Goal: Information Seeking & Learning: Learn about a topic

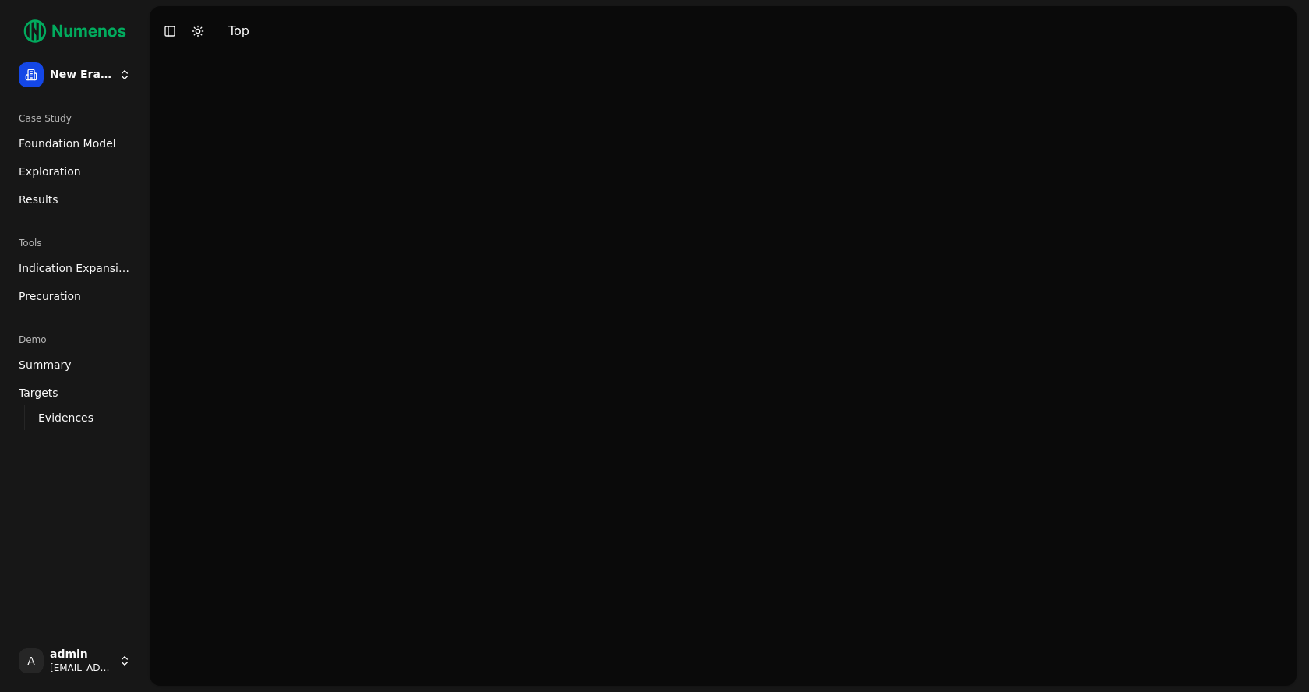
click at [58, 145] on span "Foundation Model" at bounding box center [67, 144] width 97 height 16
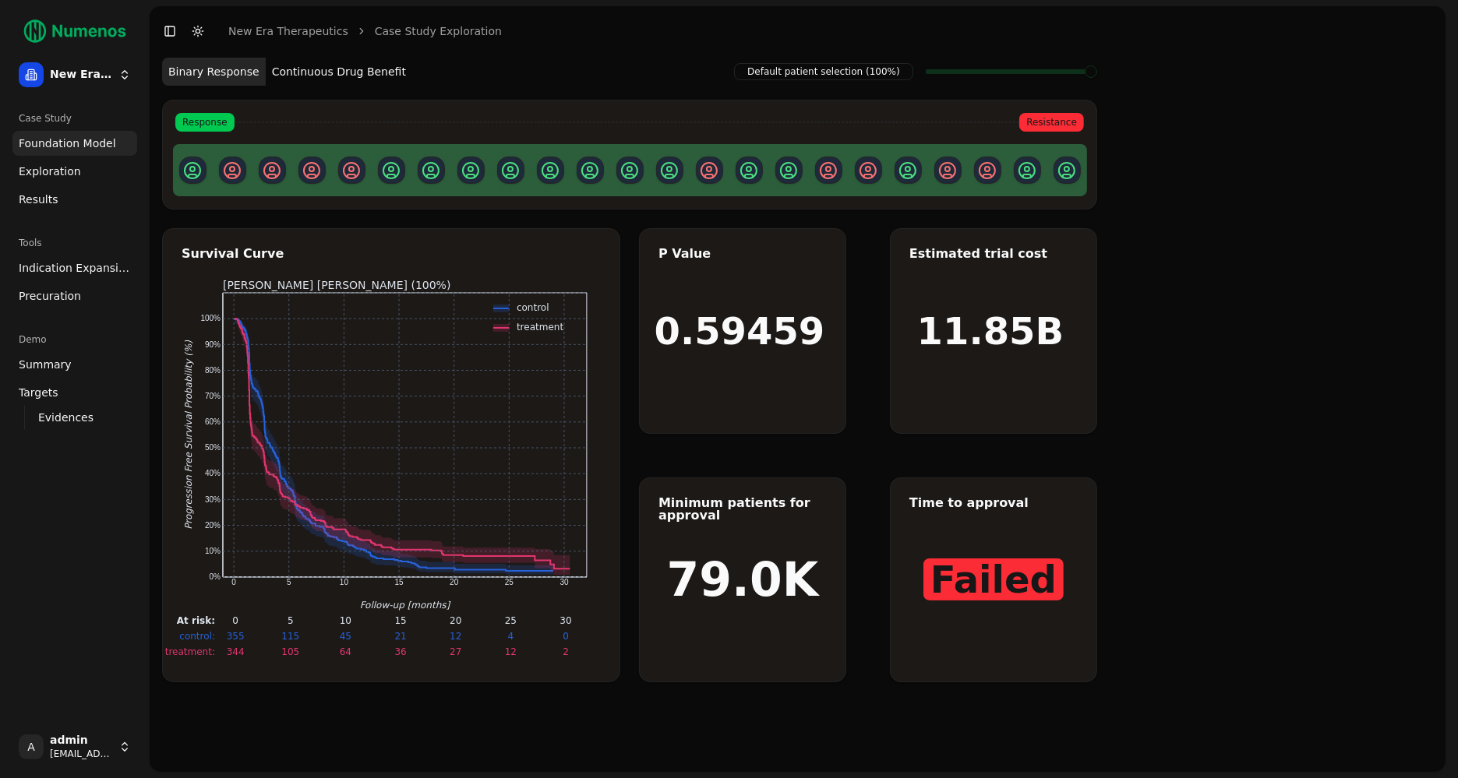
click at [352, 76] on button "Continuous Drug Benefit" at bounding box center [339, 72] width 146 height 28
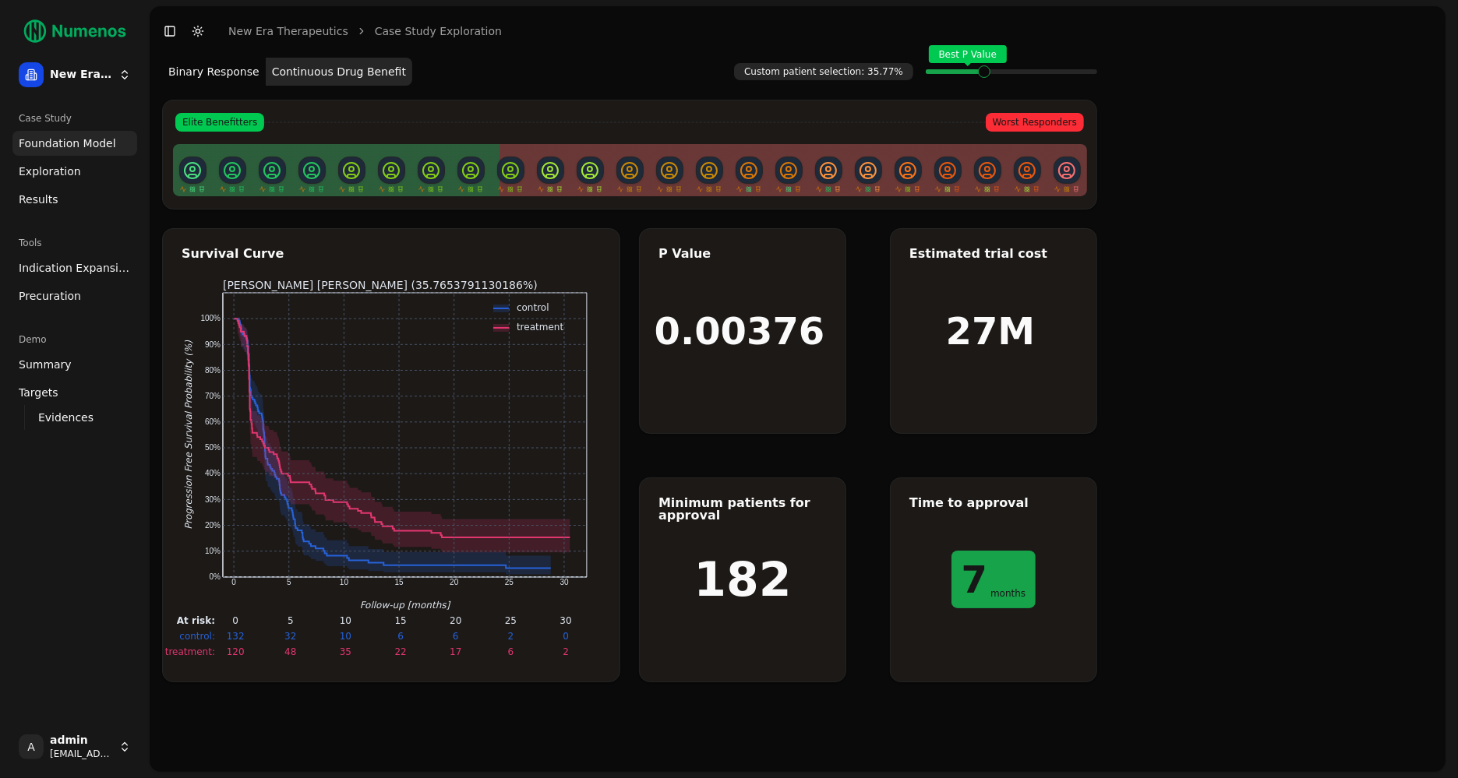
click at [65, 168] on span "Exploration" at bounding box center [50, 172] width 62 height 16
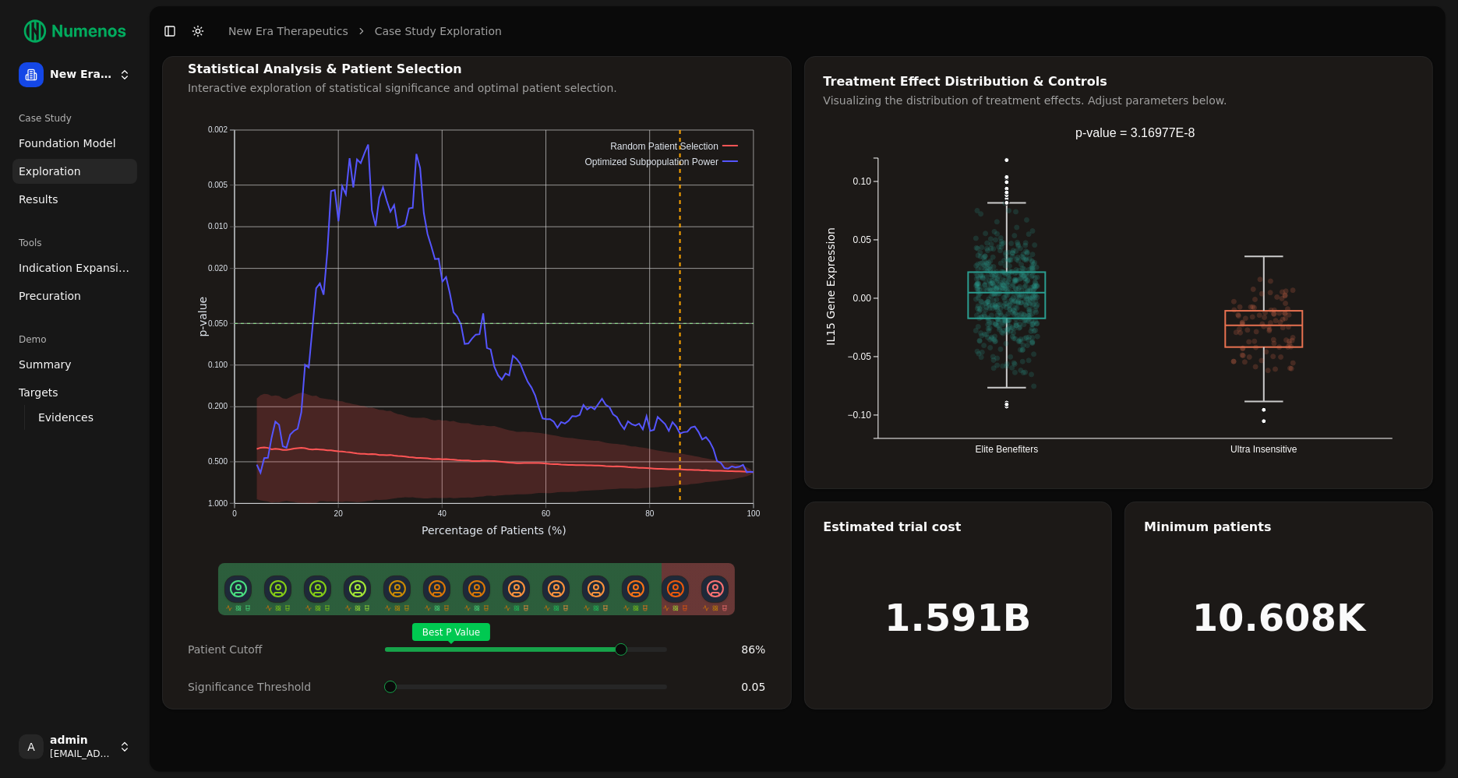
click at [661, 650] on span at bounding box center [662, 650] width 2 height 6
click at [200, 33] on button "Toggle Dark Mode" at bounding box center [198, 31] width 22 height 22
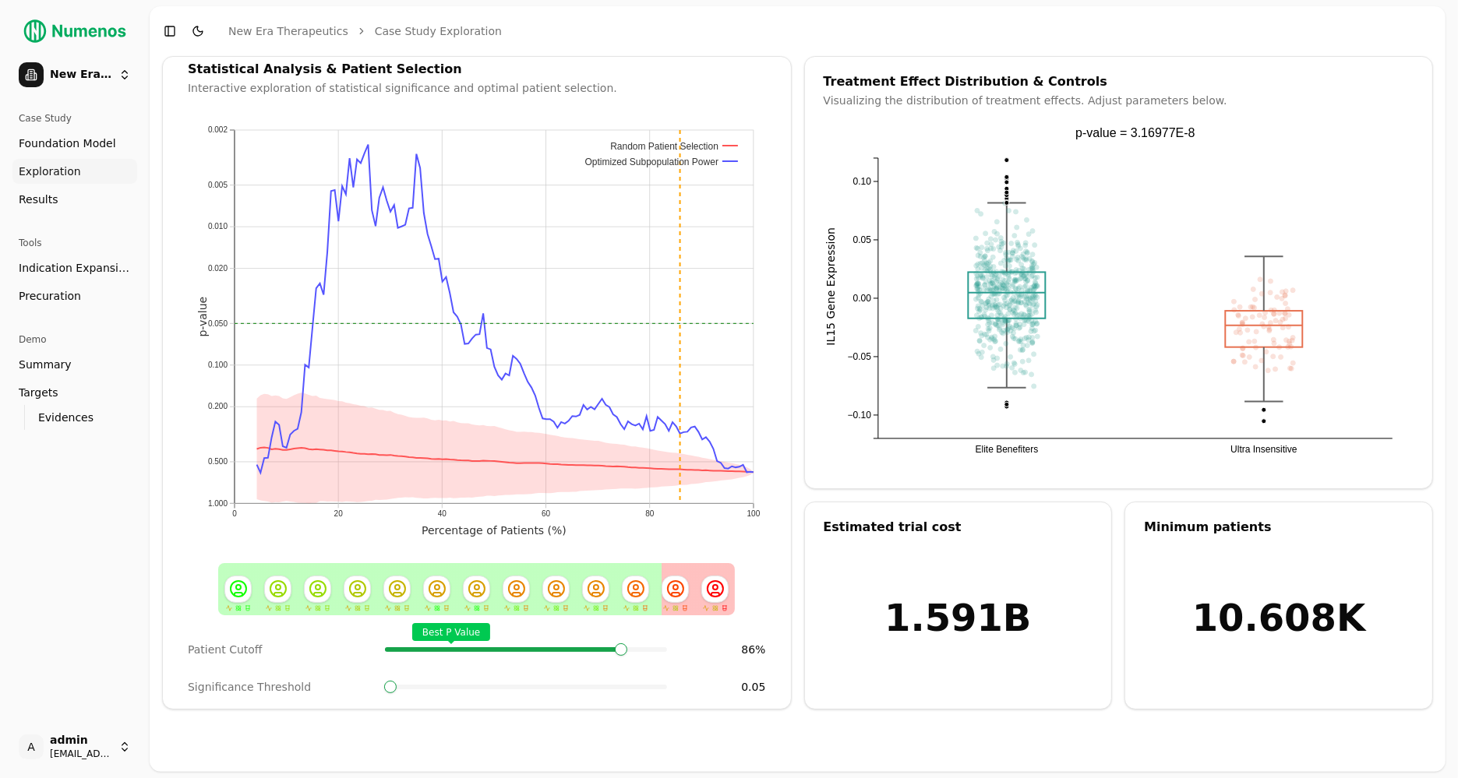
click at [200, 33] on button "Toggle Dark Mode" at bounding box center [198, 31] width 22 height 22
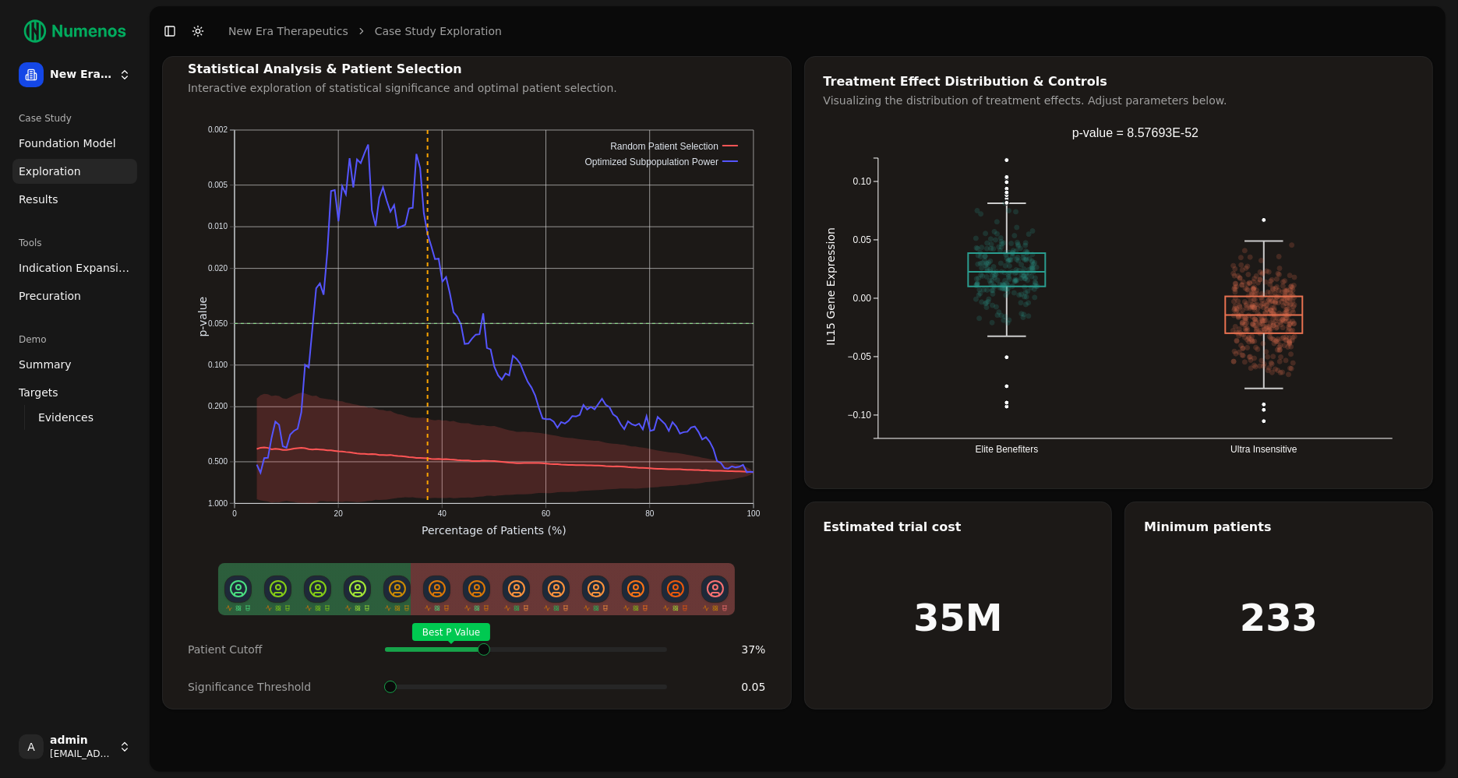
click at [623, 647] on span at bounding box center [624, 650] width 2 height 6
click at [43, 202] on span "Results" at bounding box center [39, 200] width 40 height 16
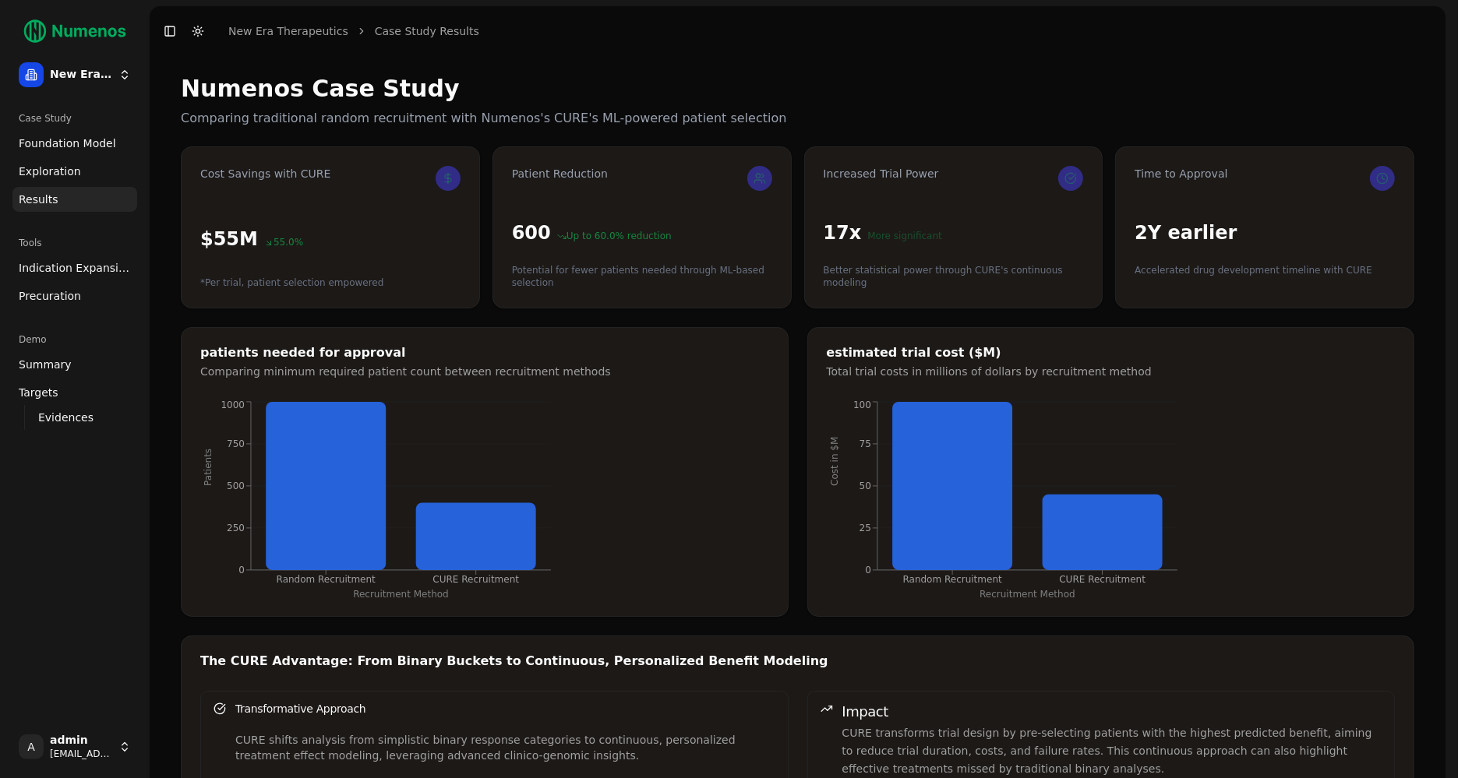
click at [58, 266] on span "Indication Expansion" at bounding box center [75, 268] width 112 height 16
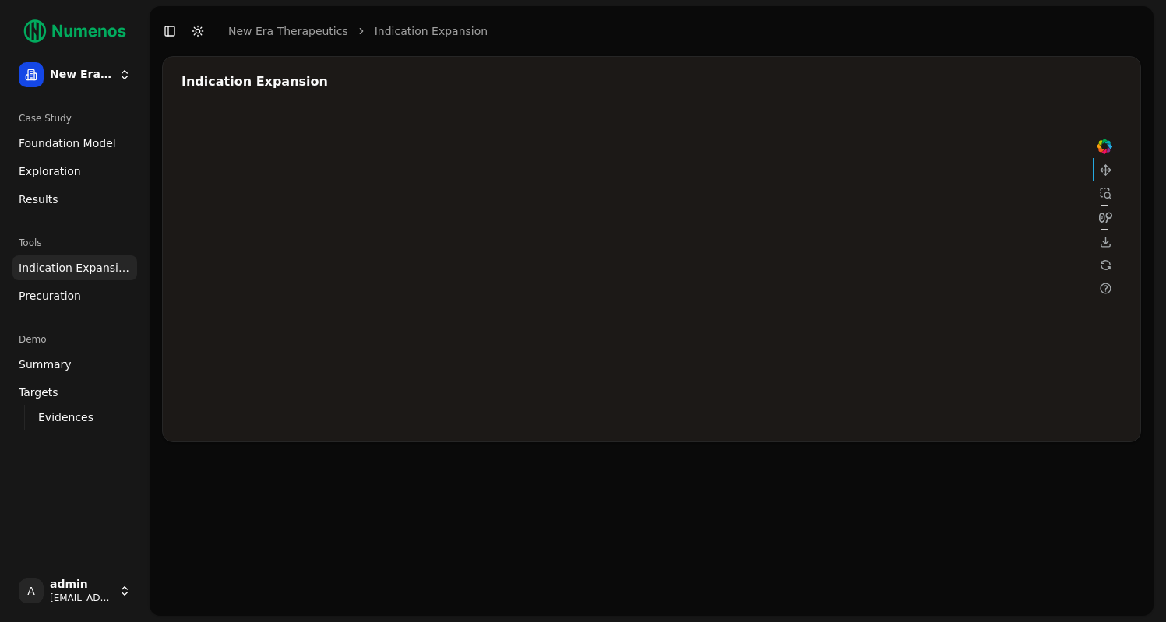
click at [756, 203] on div at bounding box center [649, 267] width 935 height 312
click at [761, 243] on div at bounding box center [649, 267] width 935 height 312
click at [845, 248] on div at bounding box center [649, 267] width 935 height 312
click at [946, 250] on div at bounding box center [649, 267] width 935 height 312
click at [774, 189] on div at bounding box center [649, 267] width 935 height 312
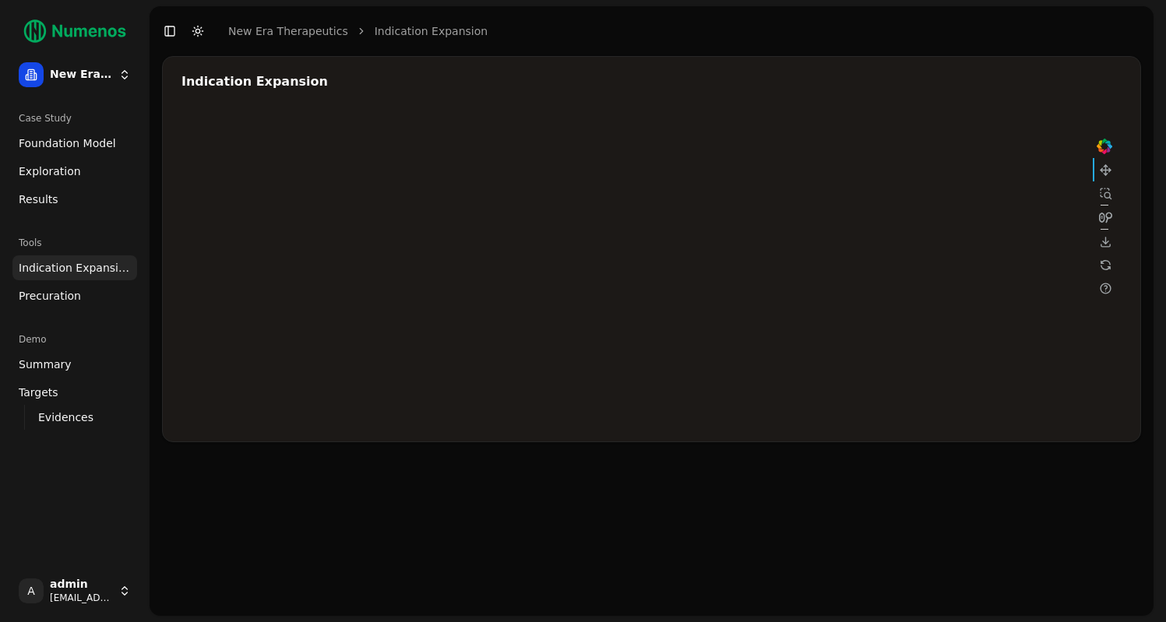
click at [748, 245] on div at bounding box center [649, 267] width 935 height 312
click at [857, 238] on div at bounding box center [649, 267] width 935 height 312
click at [772, 305] on div at bounding box center [649, 267] width 935 height 312
click at [73, 150] on span "Foundation Model" at bounding box center [67, 144] width 97 height 16
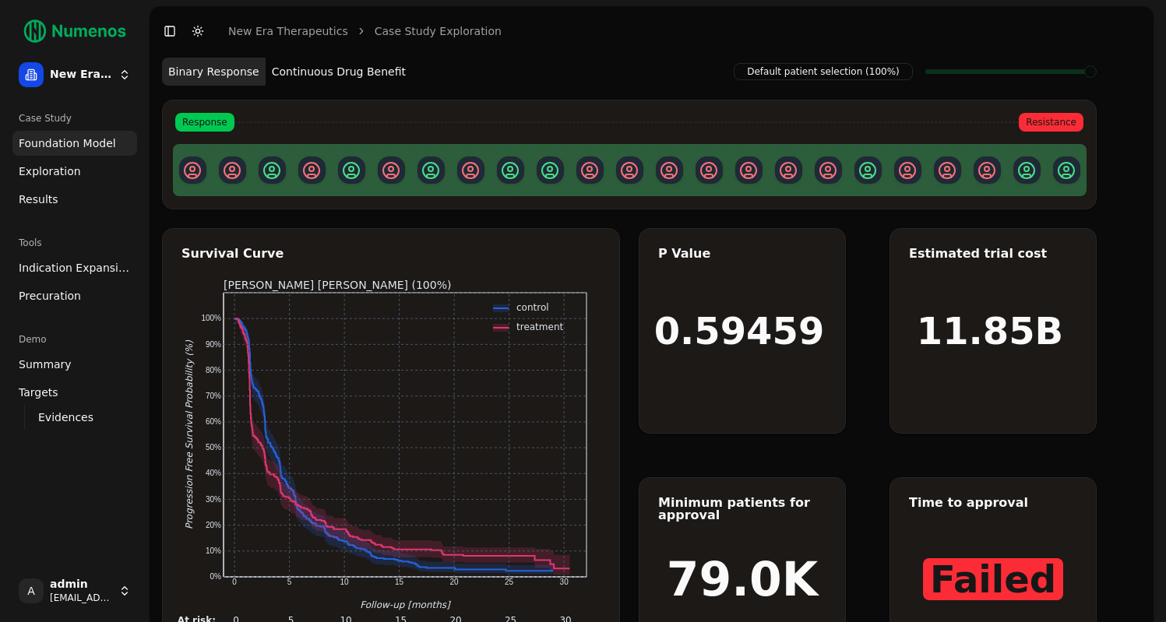
click at [217, 78] on button "Binary Response" at bounding box center [214, 72] width 104 height 28
click at [305, 71] on button "Continuous Drug Benefit" at bounding box center [339, 72] width 146 height 28
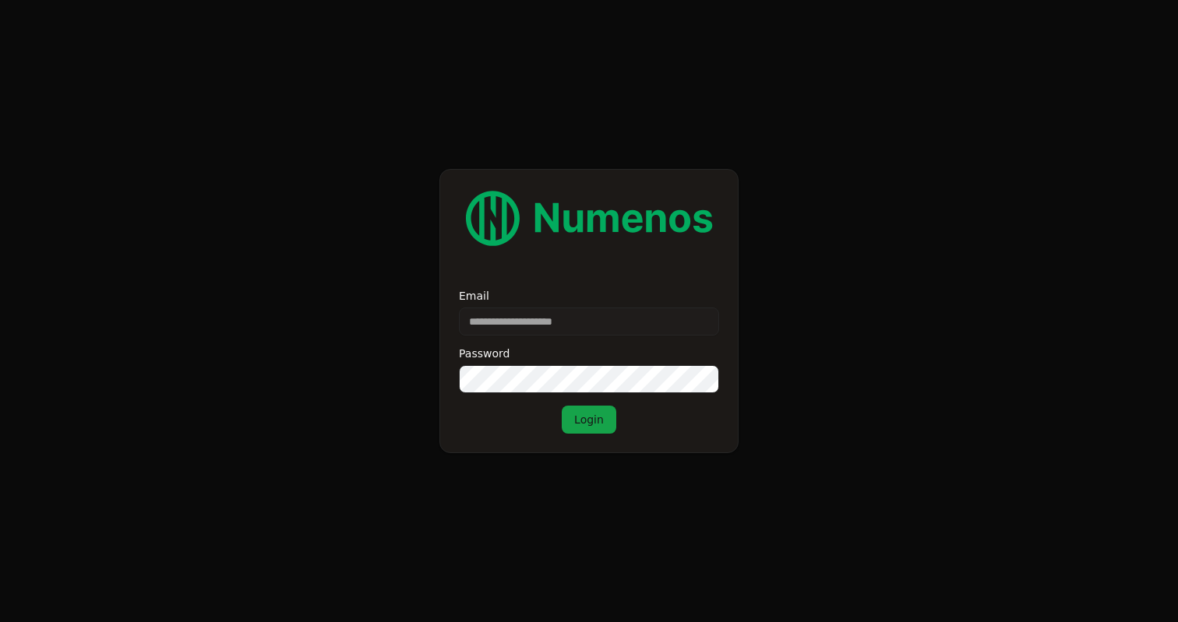
click at [551, 322] on input "Email" at bounding box center [589, 322] width 260 height 28
type input "**********"
click at [602, 427] on button "Login" at bounding box center [589, 420] width 55 height 28
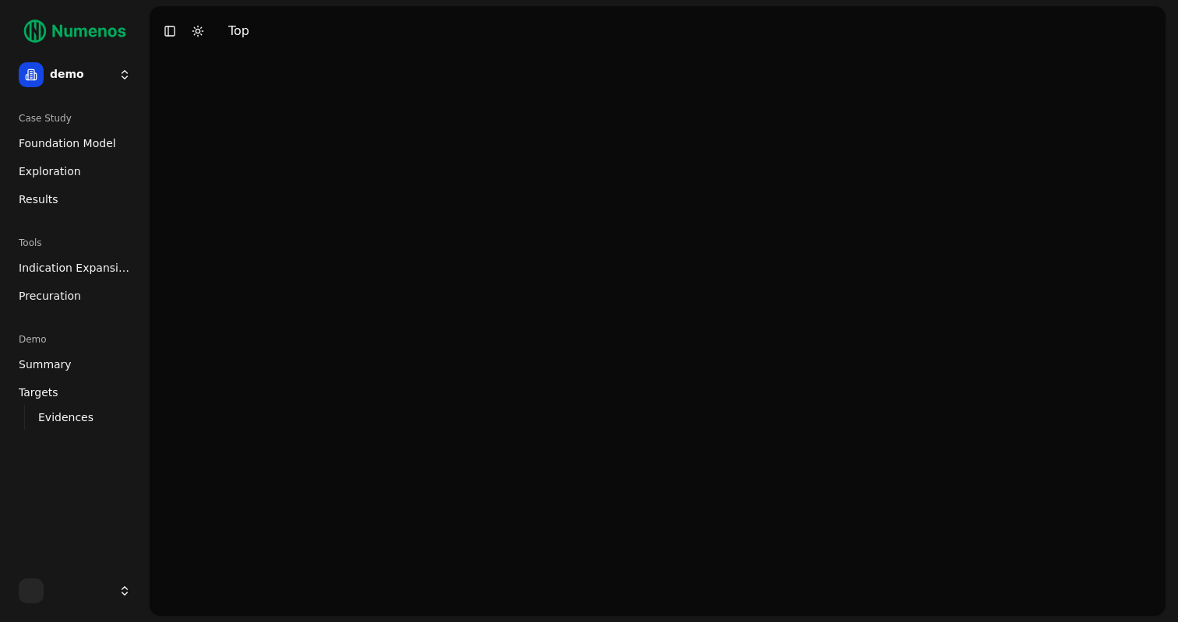
click at [77, 141] on span "Foundation Model" at bounding box center [67, 144] width 97 height 16
click at [104, 72] on html "demo Case Study Foundation Model Exploration Results Tools Indication Expansion…" at bounding box center [589, 311] width 1178 height 622
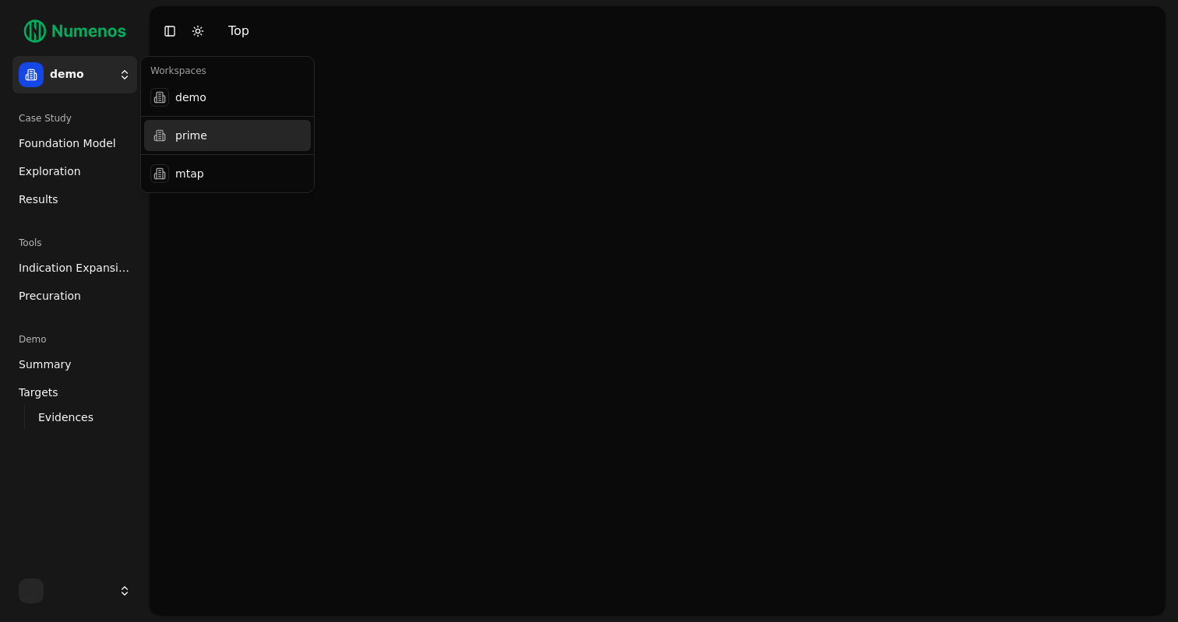
click at [181, 137] on div "prime" at bounding box center [227, 135] width 167 height 31
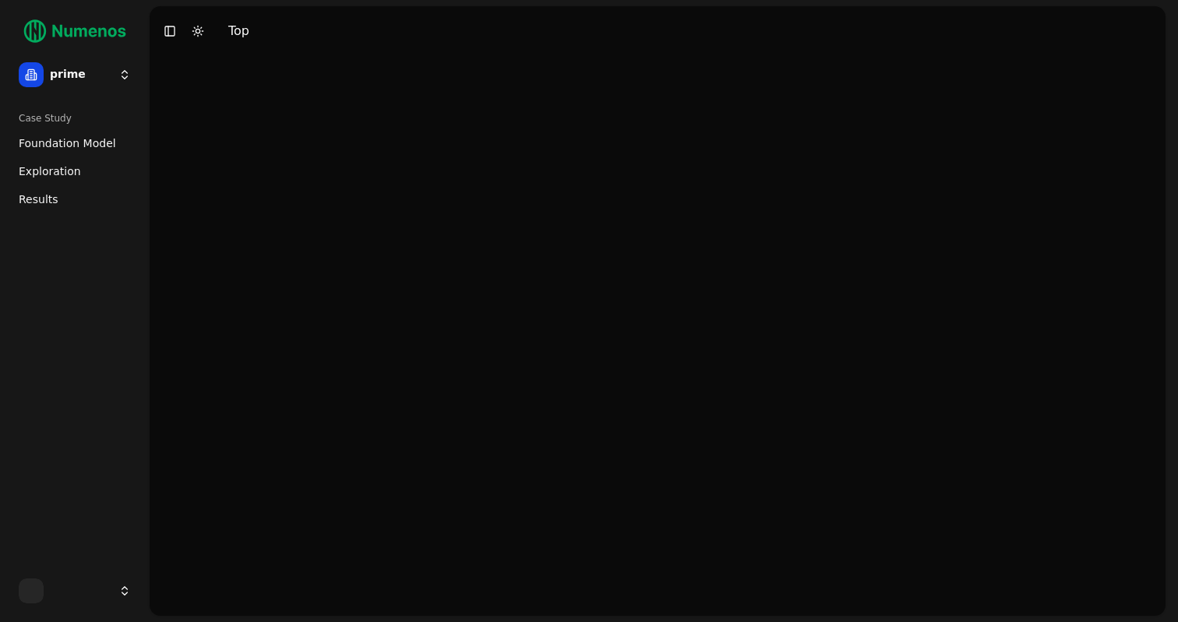
click at [58, 153] on link "Foundation Model" at bounding box center [74, 143] width 125 height 25
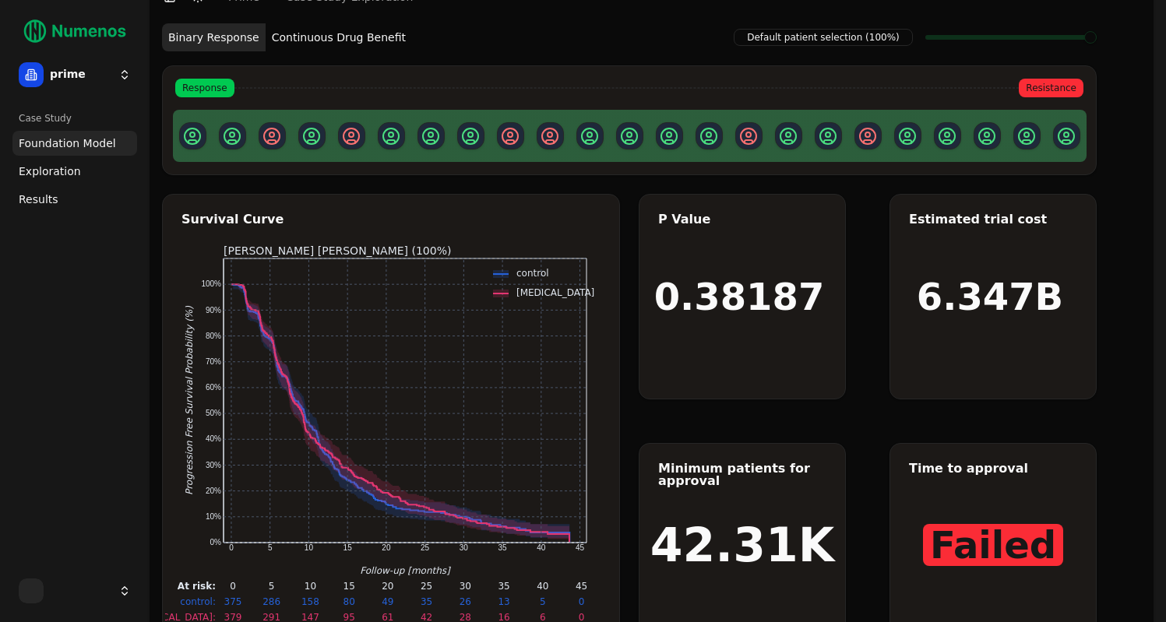
scroll to position [37, 0]
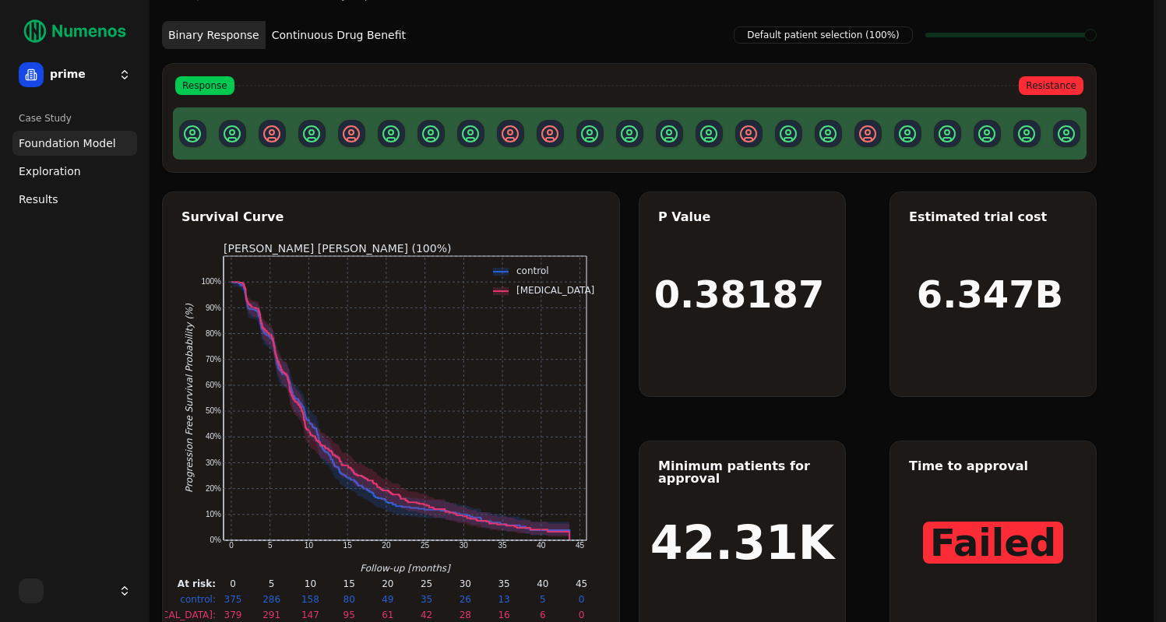
click at [334, 37] on button "Continuous Drug Benefit" at bounding box center [339, 35] width 146 height 28
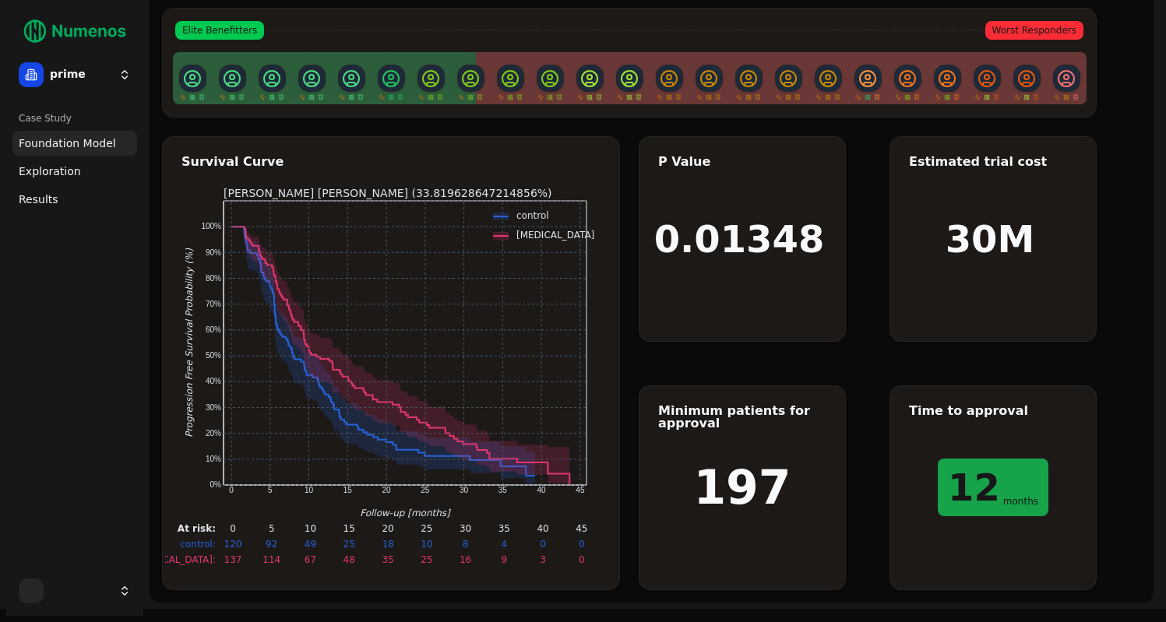
scroll to position [96, 0]
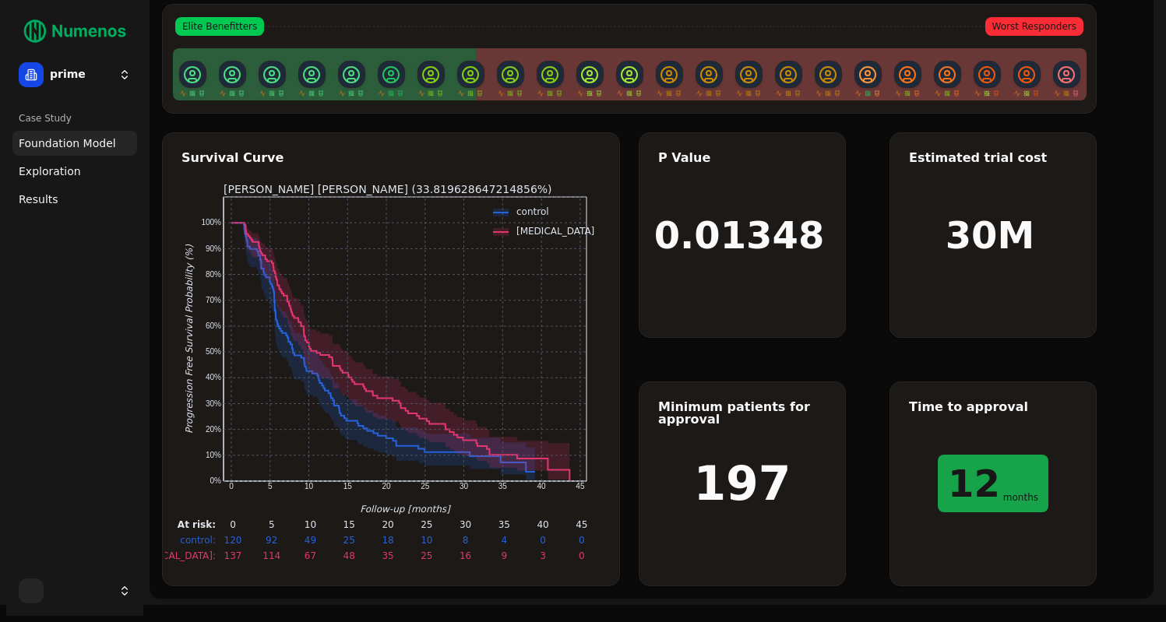
click at [58, 176] on span "Exploration" at bounding box center [50, 172] width 62 height 16
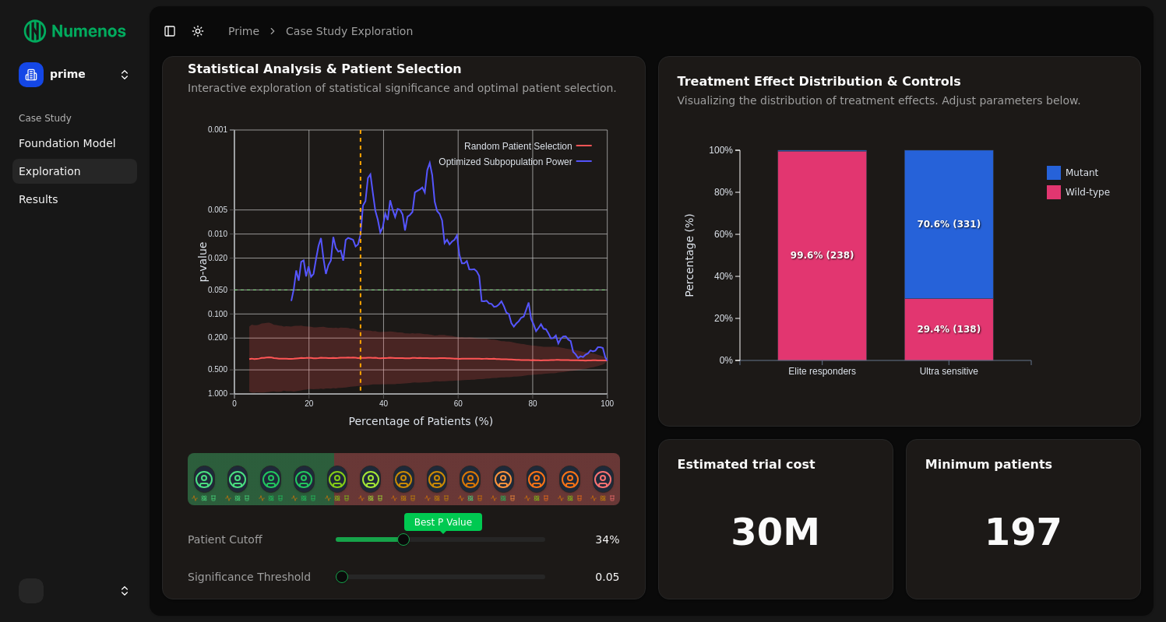
click at [540, 537] on span at bounding box center [541, 540] width 2 height 6
click at [42, 203] on span "Results" at bounding box center [39, 200] width 40 height 16
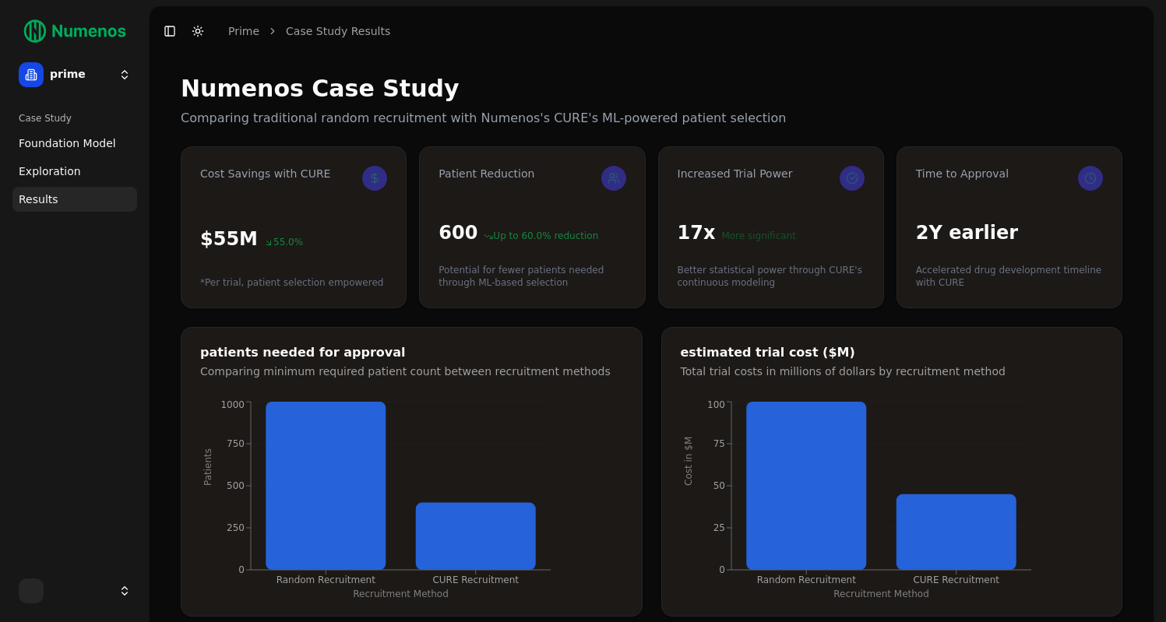
click at [62, 170] on span "Exploration" at bounding box center [50, 172] width 62 height 16
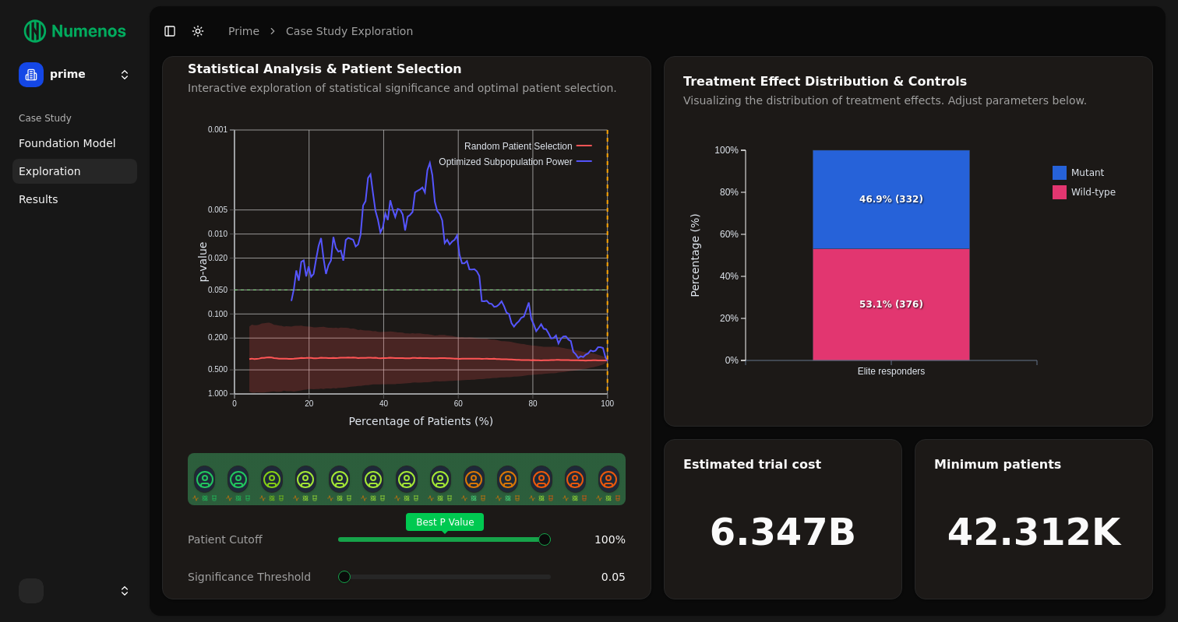
click at [118, 75] on html "prime Case Study Foundation Model Exploration Results Toggle Sidebar Toggle Dar…" at bounding box center [589, 311] width 1178 height 622
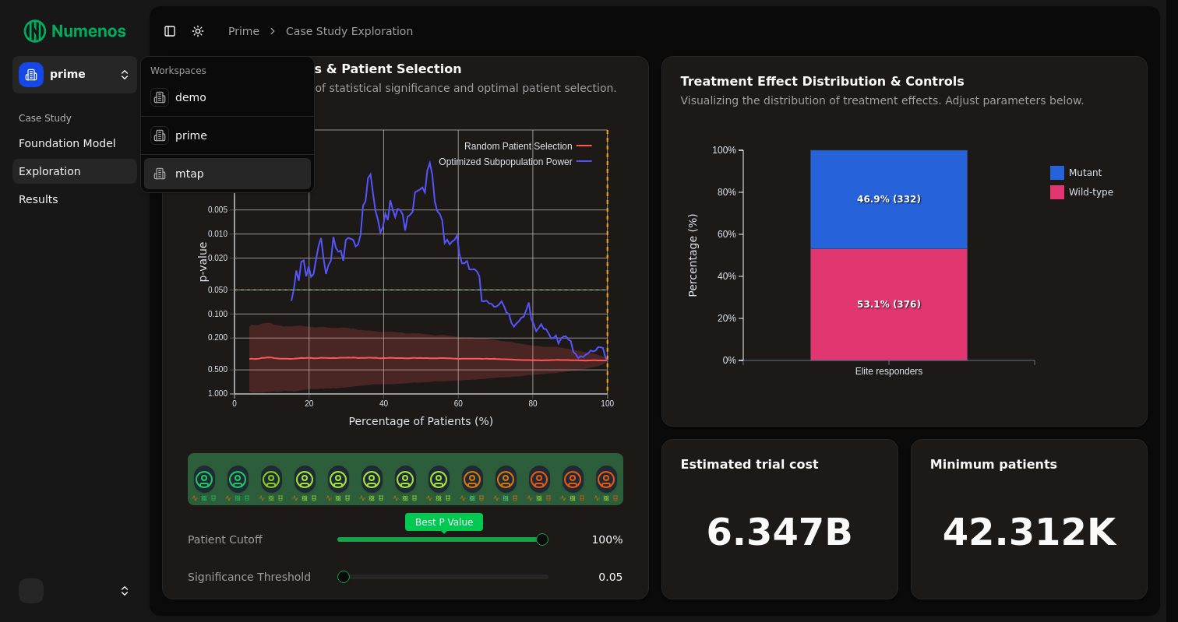
click at [197, 181] on div "mtap" at bounding box center [227, 173] width 167 height 31
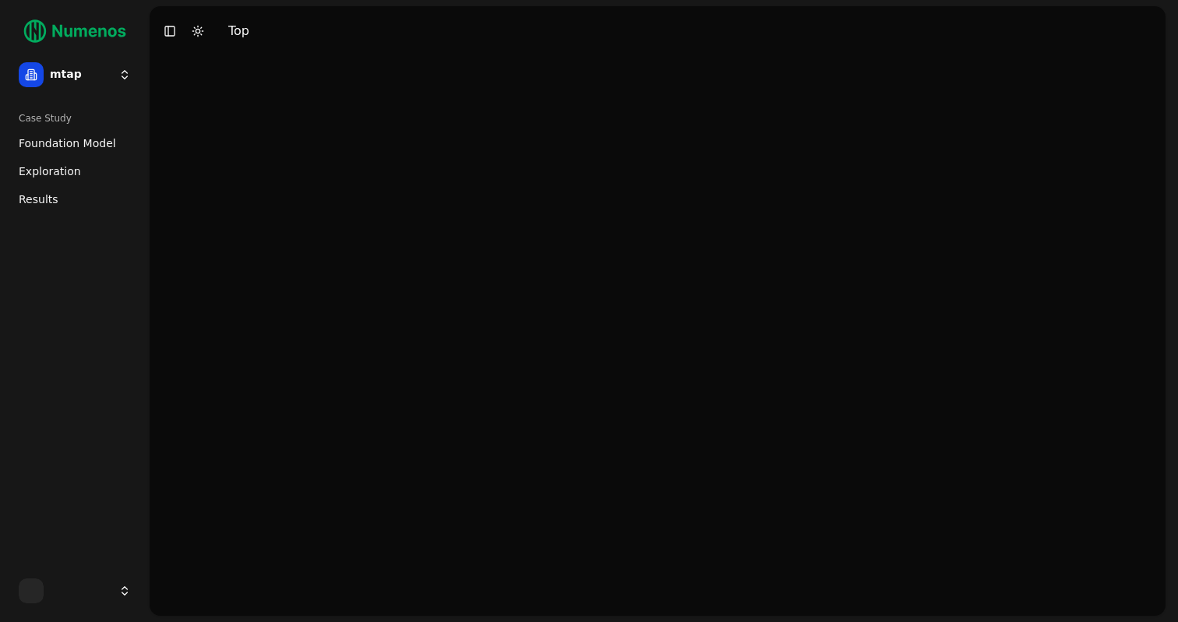
click at [79, 146] on span "Foundation Model" at bounding box center [67, 144] width 97 height 16
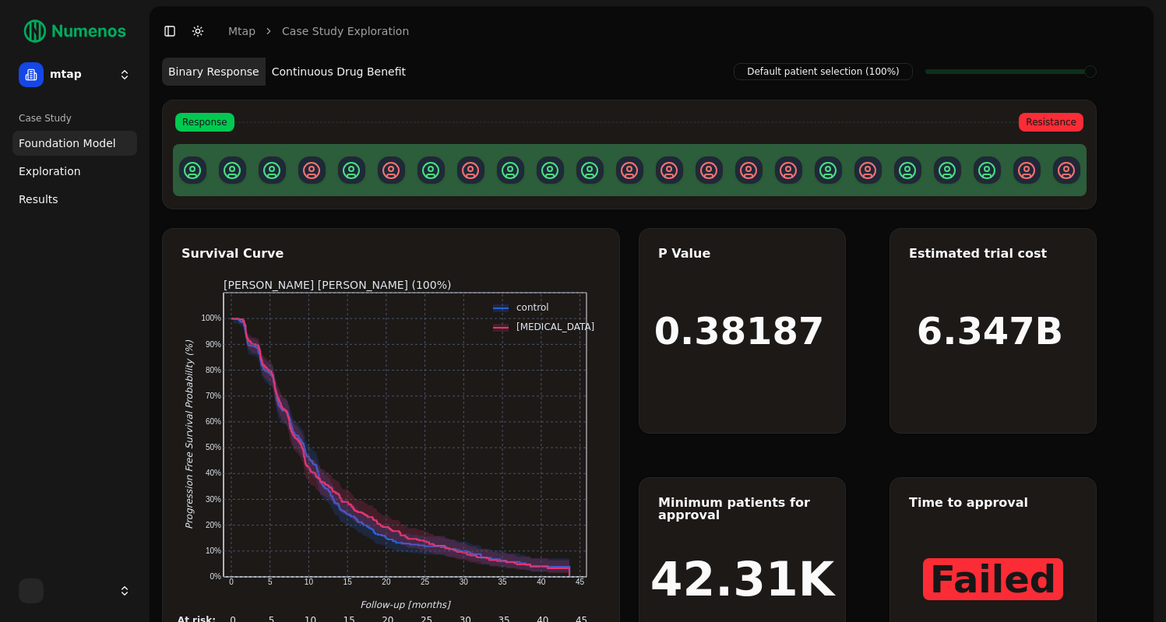
click at [71, 171] on span "Exploration" at bounding box center [50, 172] width 62 height 16
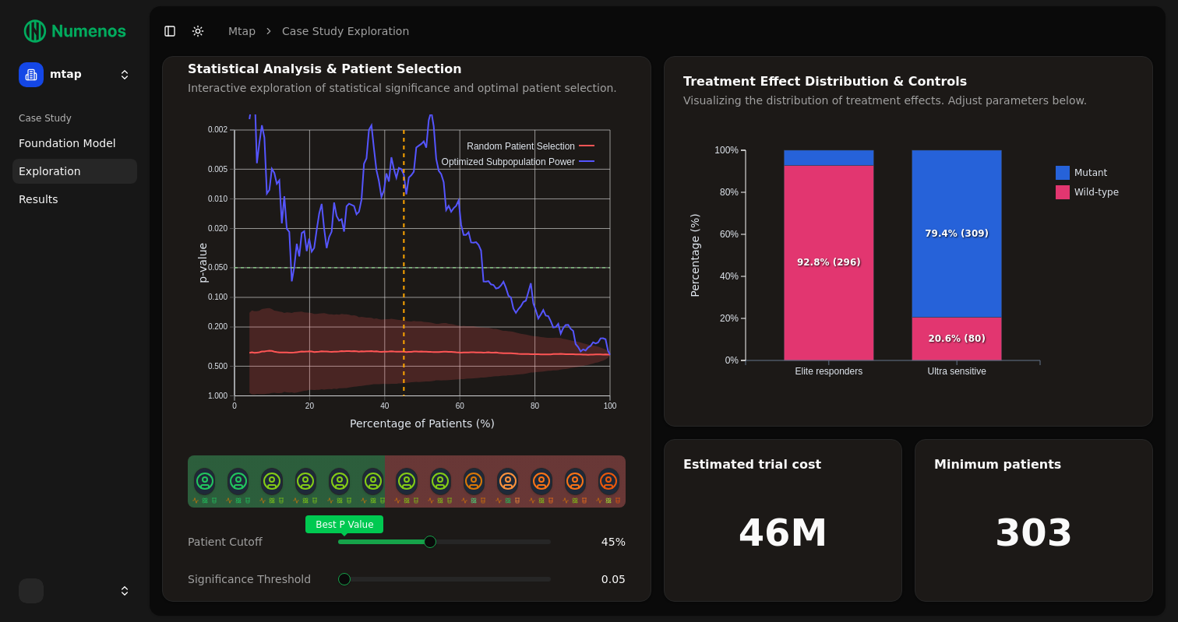
click at [545, 539] on span at bounding box center [546, 542] width 2 height 6
click at [36, 201] on span "Results" at bounding box center [39, 200] width 40 height 16
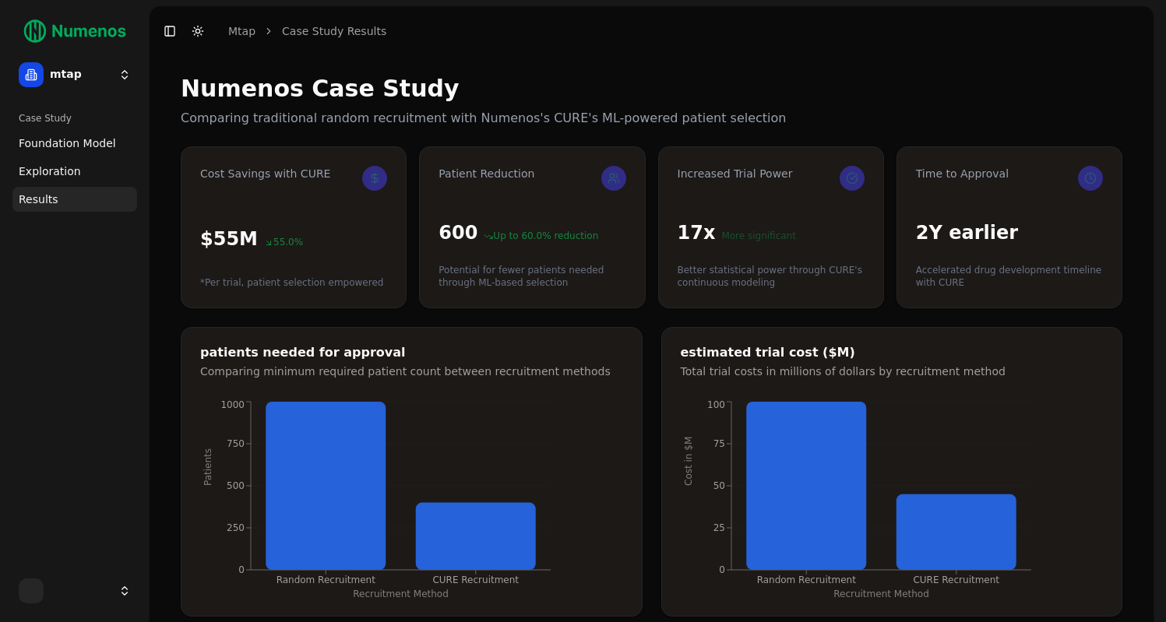
click at [75, 136] on span "Foundation Model" at bounding box center [67, 144] width 97 height 16
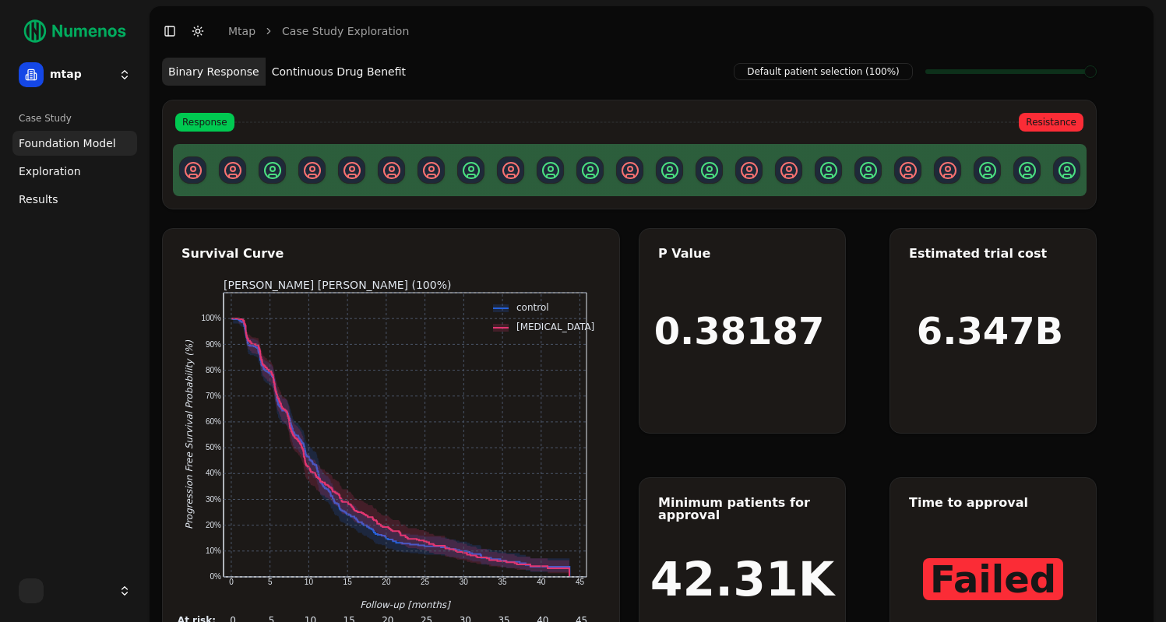
click at [80, 121] on div "Case Study" at bounding box center [74, 118] width 125 height 25
click at [67, 106] on div "Case Study" at bounding box center [74, 118] width 125 height 25
click at [46, 113] on div "Case Study" at bounding box center [74, 118] width 125 height 25
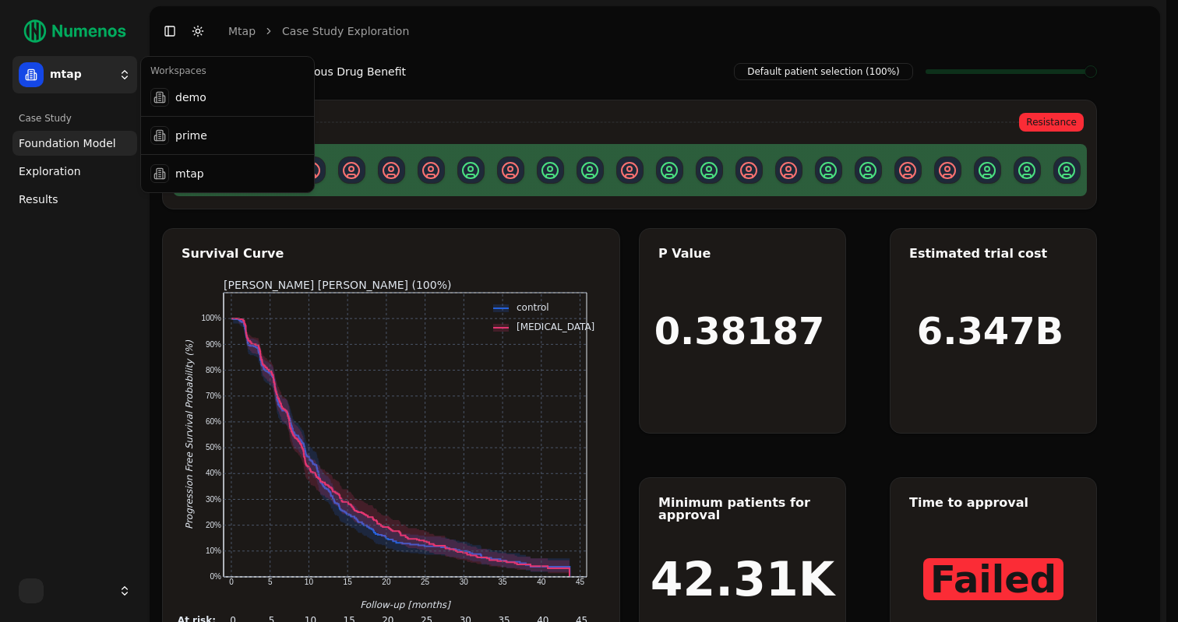
click at [120, 75] on html "25 mtap Case Study Foundation Model Exploration Results Toggle Sidebar Toggle D…" at bounding box center [589, 350] width 1178 height 701
click at [158, 104] on div at bounding box center [159, 97] width 19 height 19
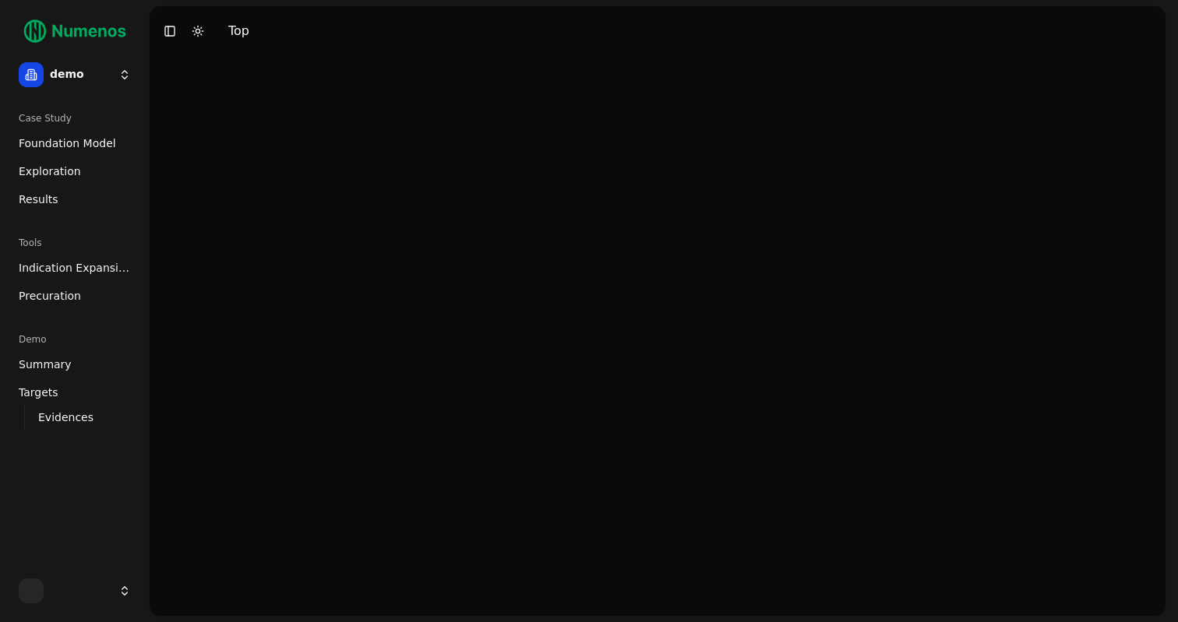
click at [104, 139] on span "Foundation Model" at bounding box center [67, 144] width 97 height 16
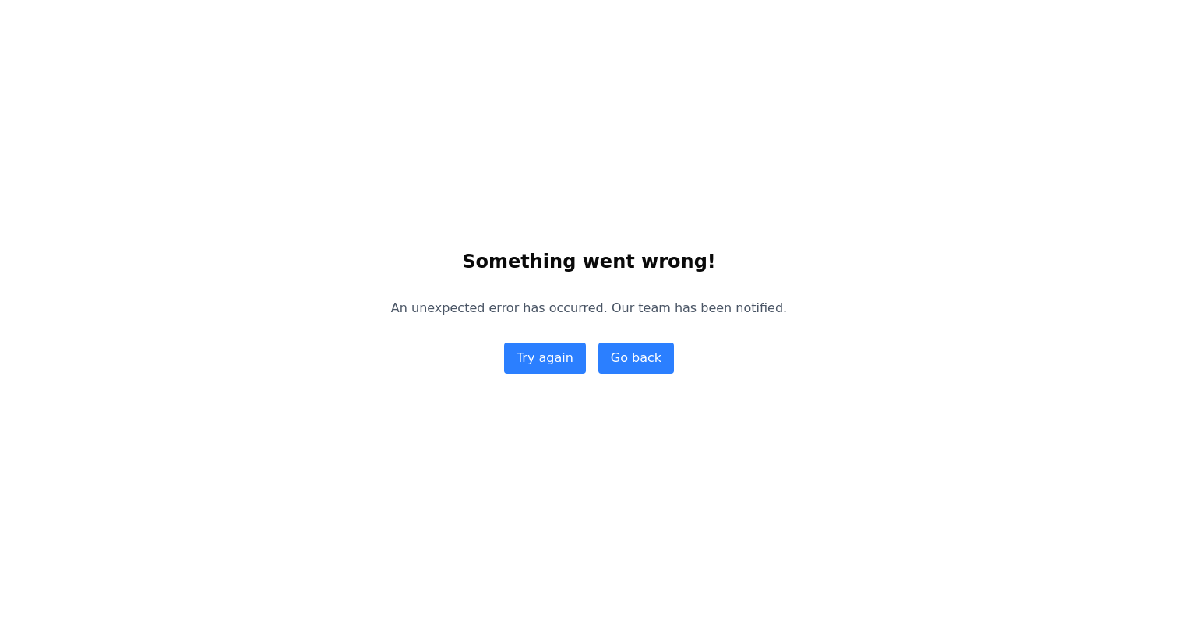
click at [569, 350] on button "Try again" at bounding box center [545, 358] width 82 height 31
click at [541, 367] on button "Try again" at bounding box center [545, 358] width 82 height 31
click at [549, 363] on button "Try again" at bounding box center [545, 358] width 82 height 31
click at [629, 360] on button "Go back" at bounding box center [636, 358] width 76 height 31
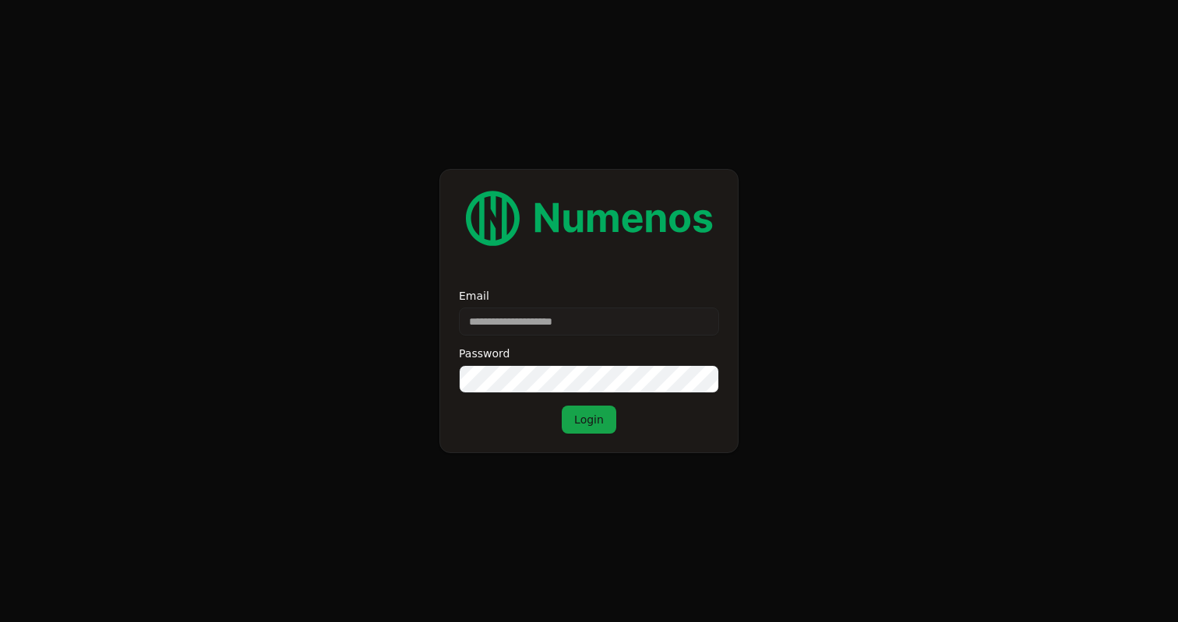
type input "**********"
click at [602, 430] on button "Login" at bounding box center [589, 420] width 55 height 28
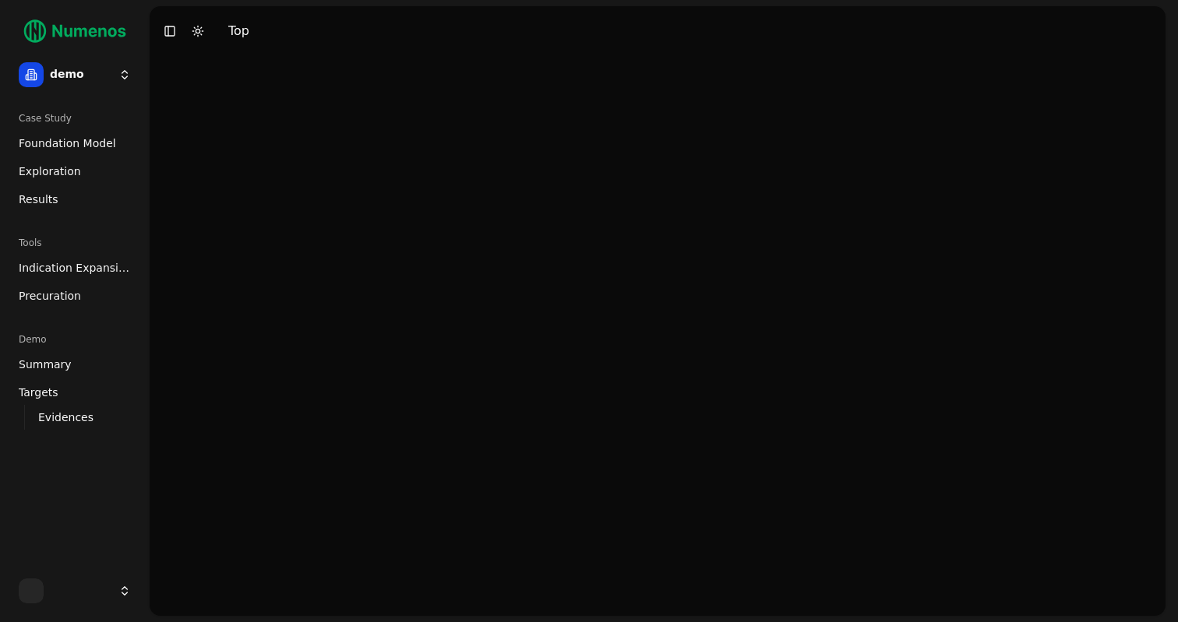
click at [83, 146] on span "Foundation Model" at bounding box center [67, 144] width 97 height 16
